Goal: Task Accomplishment & Management: Manage account settings

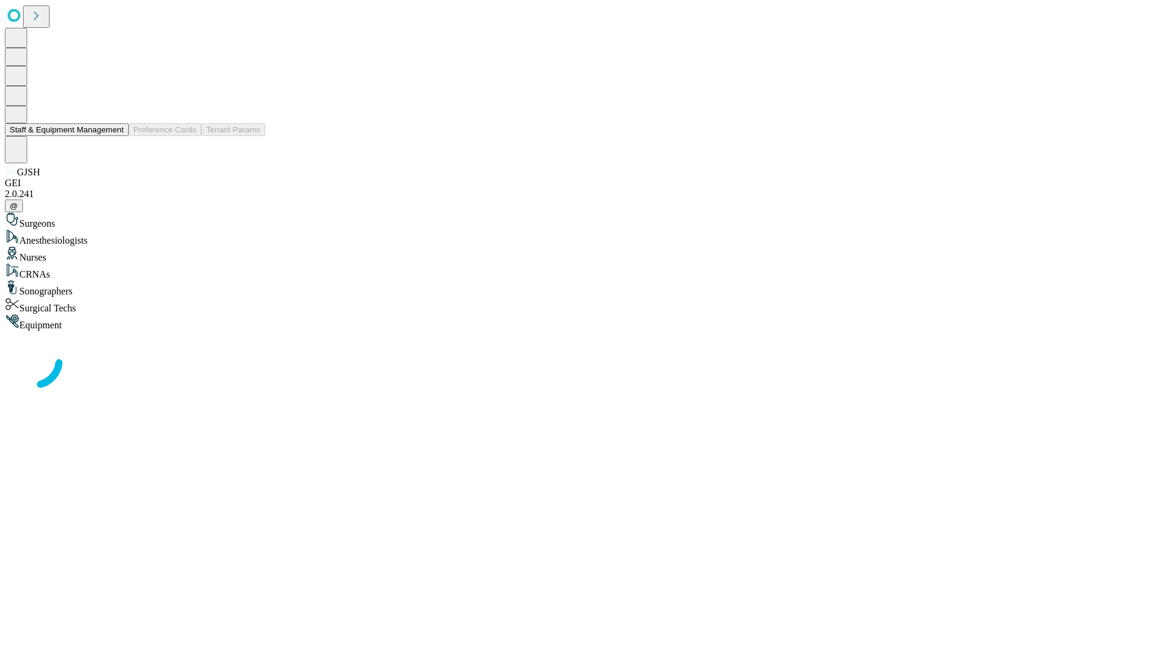
click at [115, 136] on button "Staff & Equipment Management" at bounding box center [67, 129] width 124 height 13
